Goal: Information Seeking & Learning: Learn about a topic

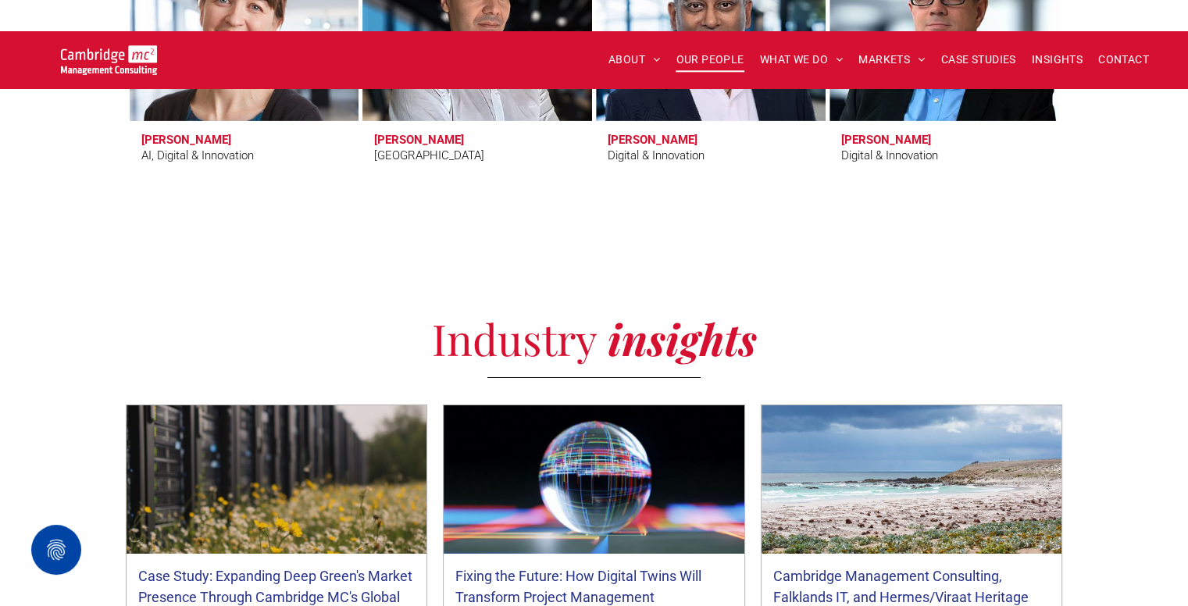
scroll to position [5547, 0]
